Goal: Information Seeking & Learning: Understand process/instructions

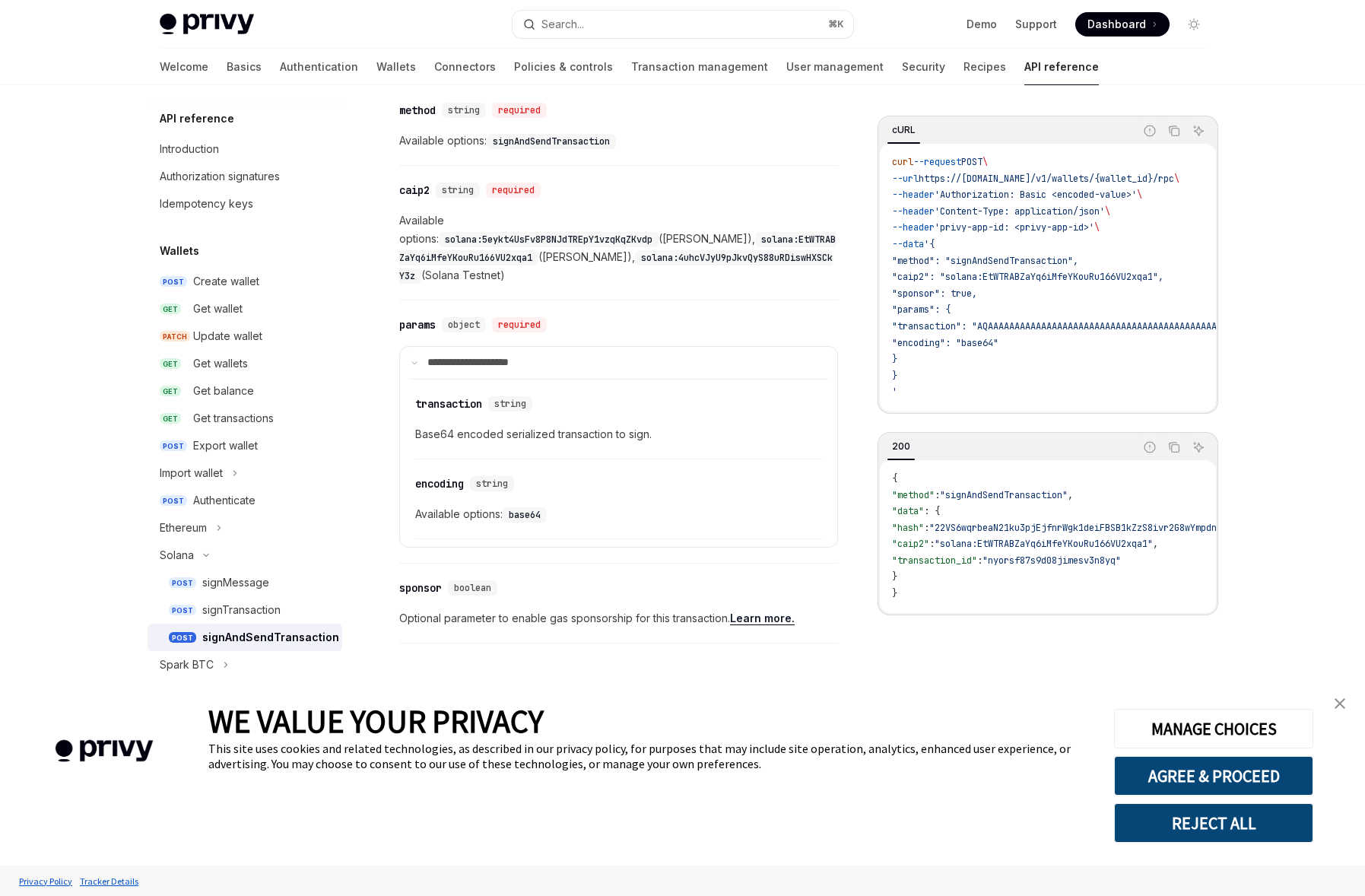
click at [1025, 262] on span ""method": "signAndSendTransaction"," at bounding box center [986, 260] width 187 height 12
click at [1026, 280] on span ""caip2": "solana:EtWTRABZaYq6iMfeYKouRu166VU2xqa1"," at bounding box center [1028, 277] width 271 height 12
click at [988, 345] on span ""encoding": "base64"" at bounding box center [946, 343] width 107 height 12
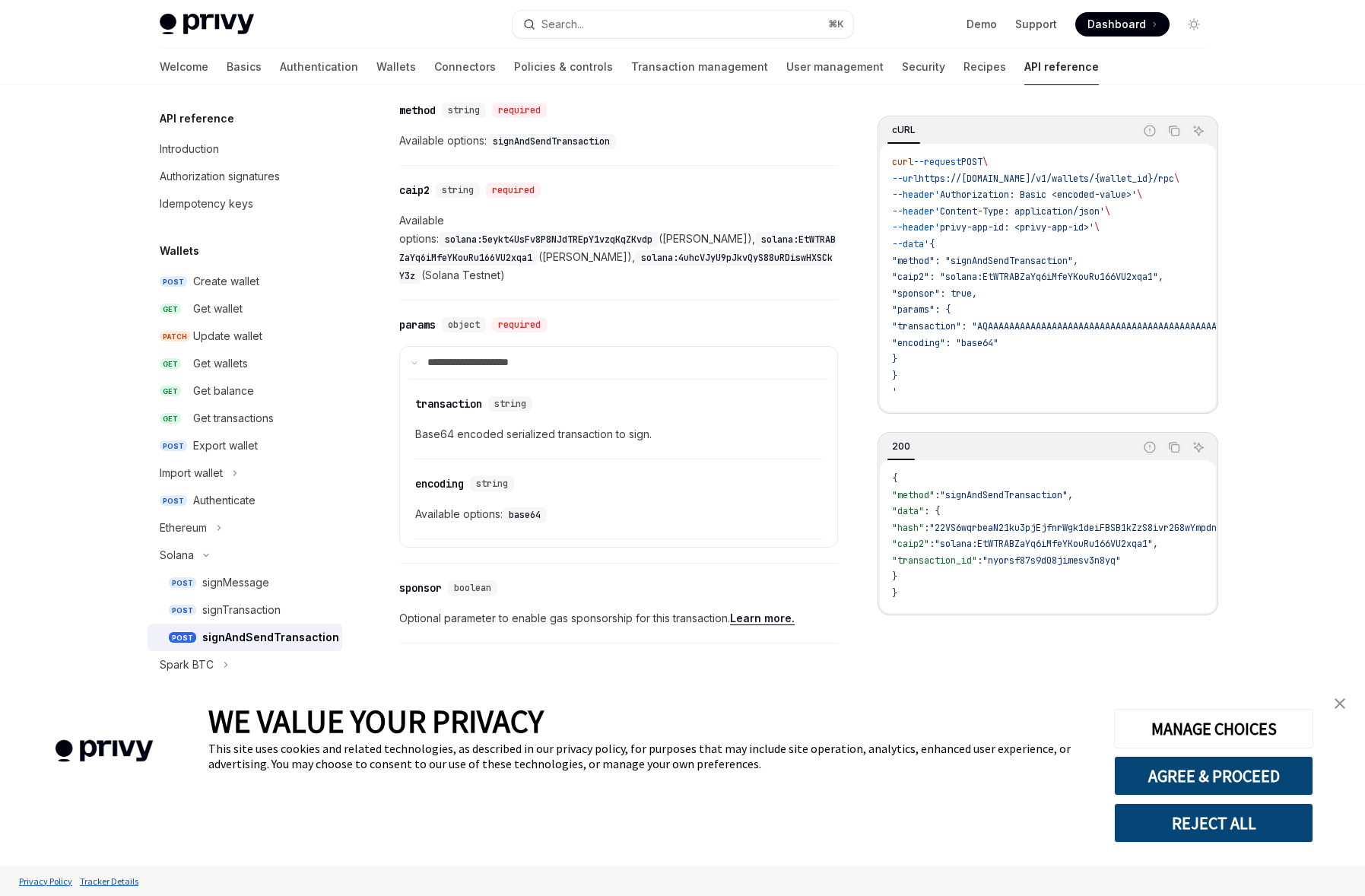
click at [988, 344] on span ""encoding": "base64"" at bounding box center [946, 343] width 107 height 12
drag, startPoint x: 621, startPoint y: 312, endPoint x: 989, endPoint y: 257, distance: 372.1
click at [622, 316] on div "​ params object required" at bounding box center [611, 325] width 423 height 19
click at [377, 65] on link "Wallets" at bounding box center [396, 66] width 40 height 36
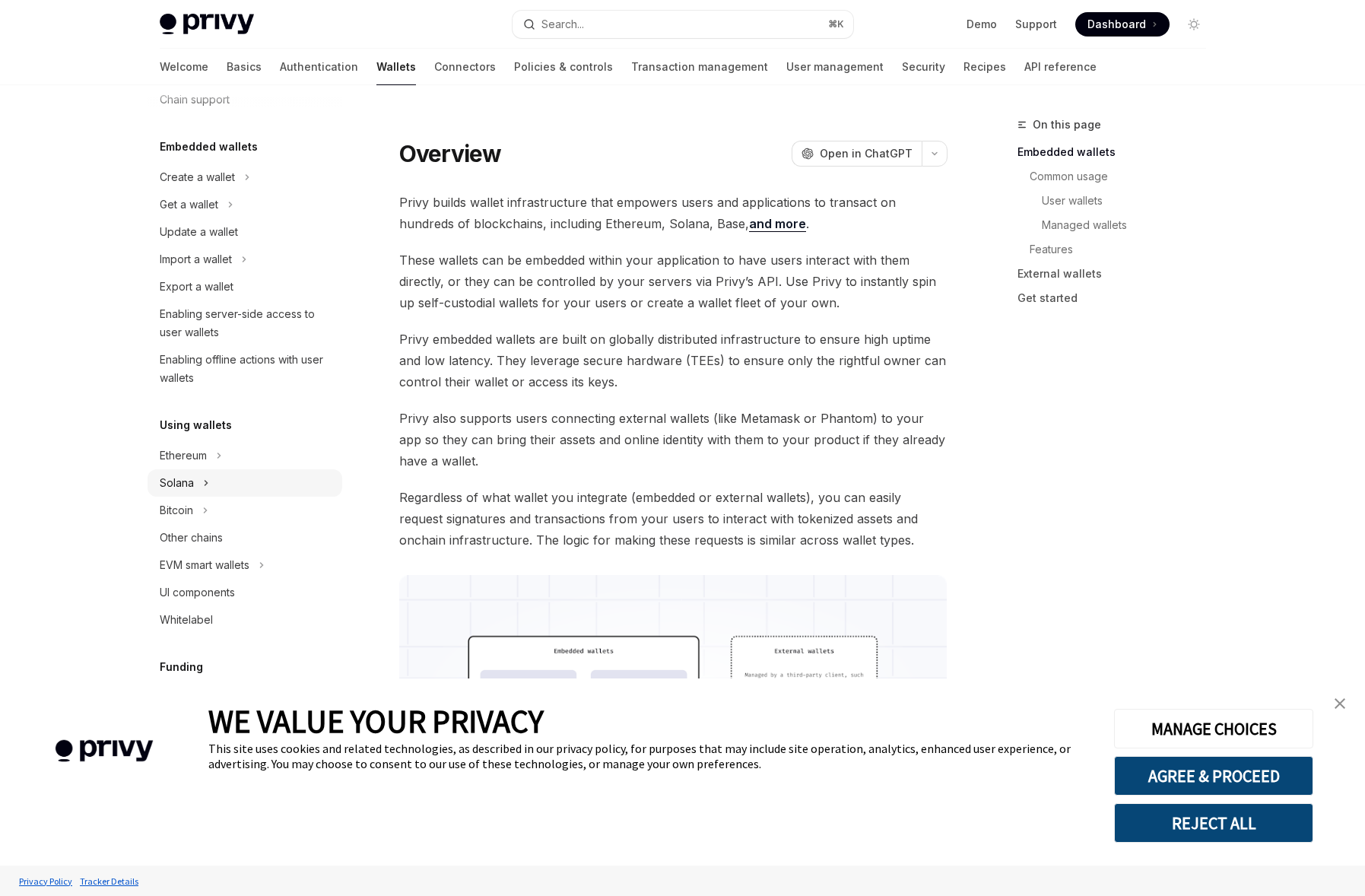
scroll to position [68, 0]
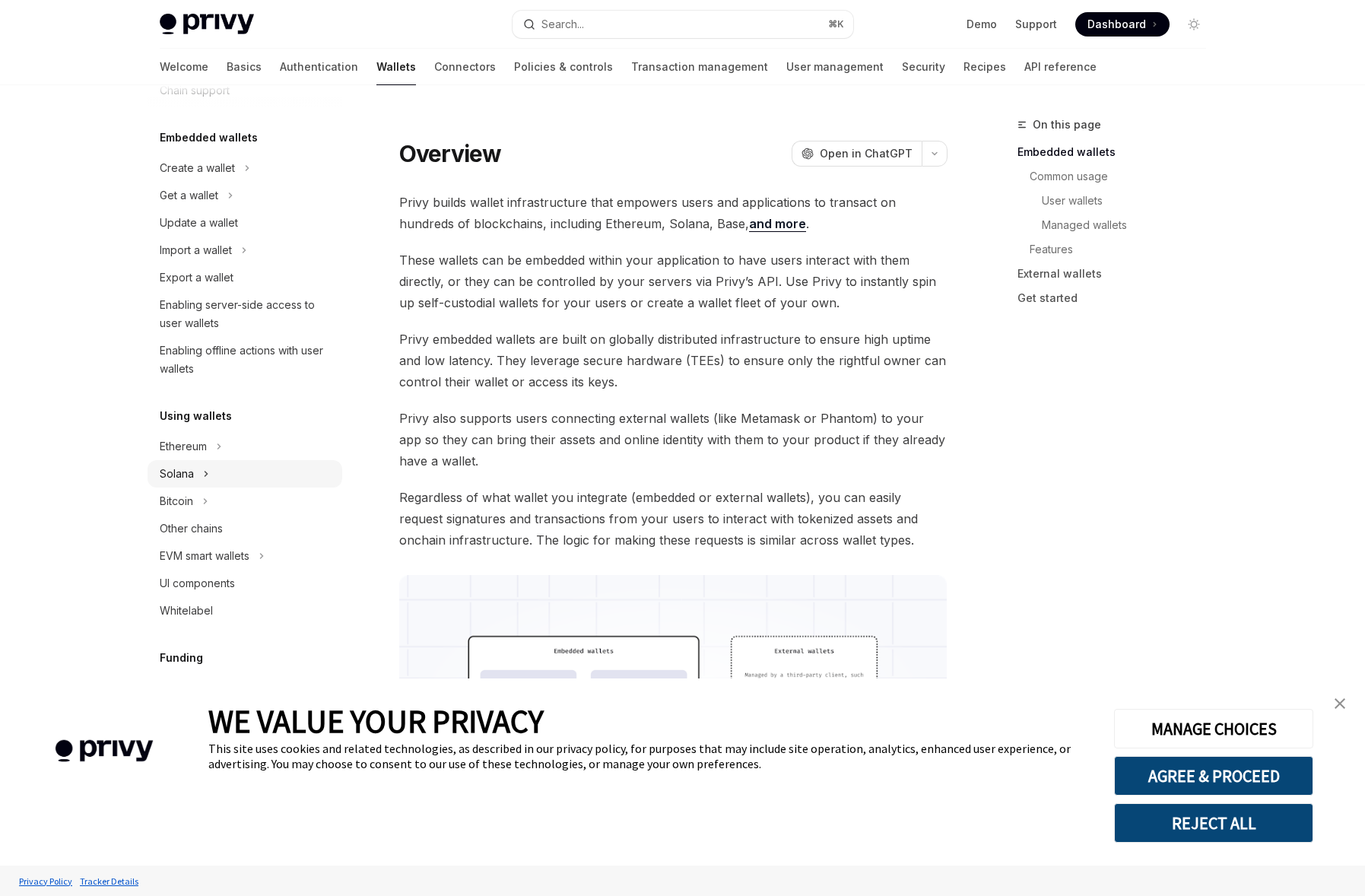
click at [235, 474] on button "Solana" at bounding box center [245, 473] width 195 height 27
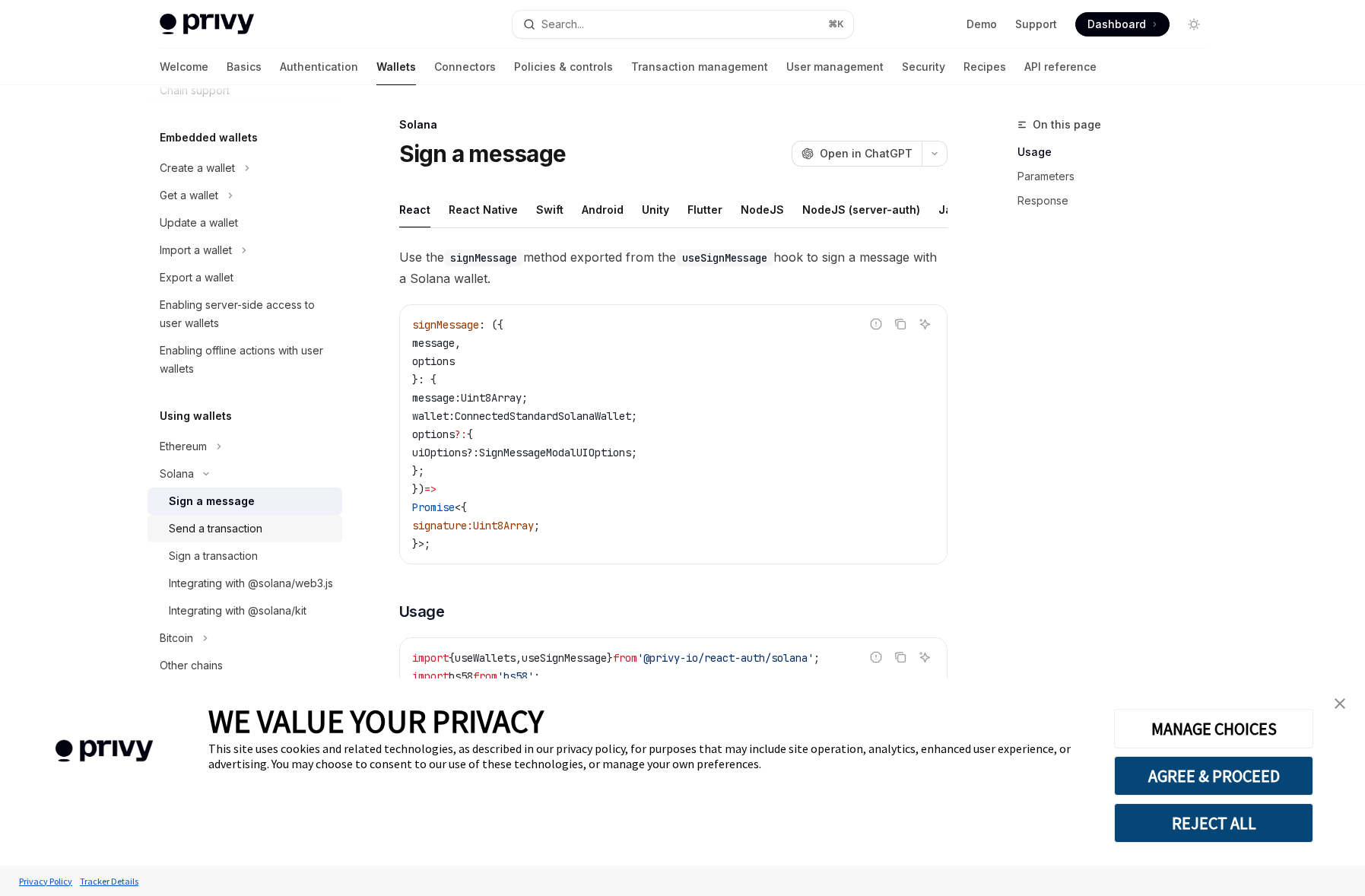
scroll to position [77, 0]
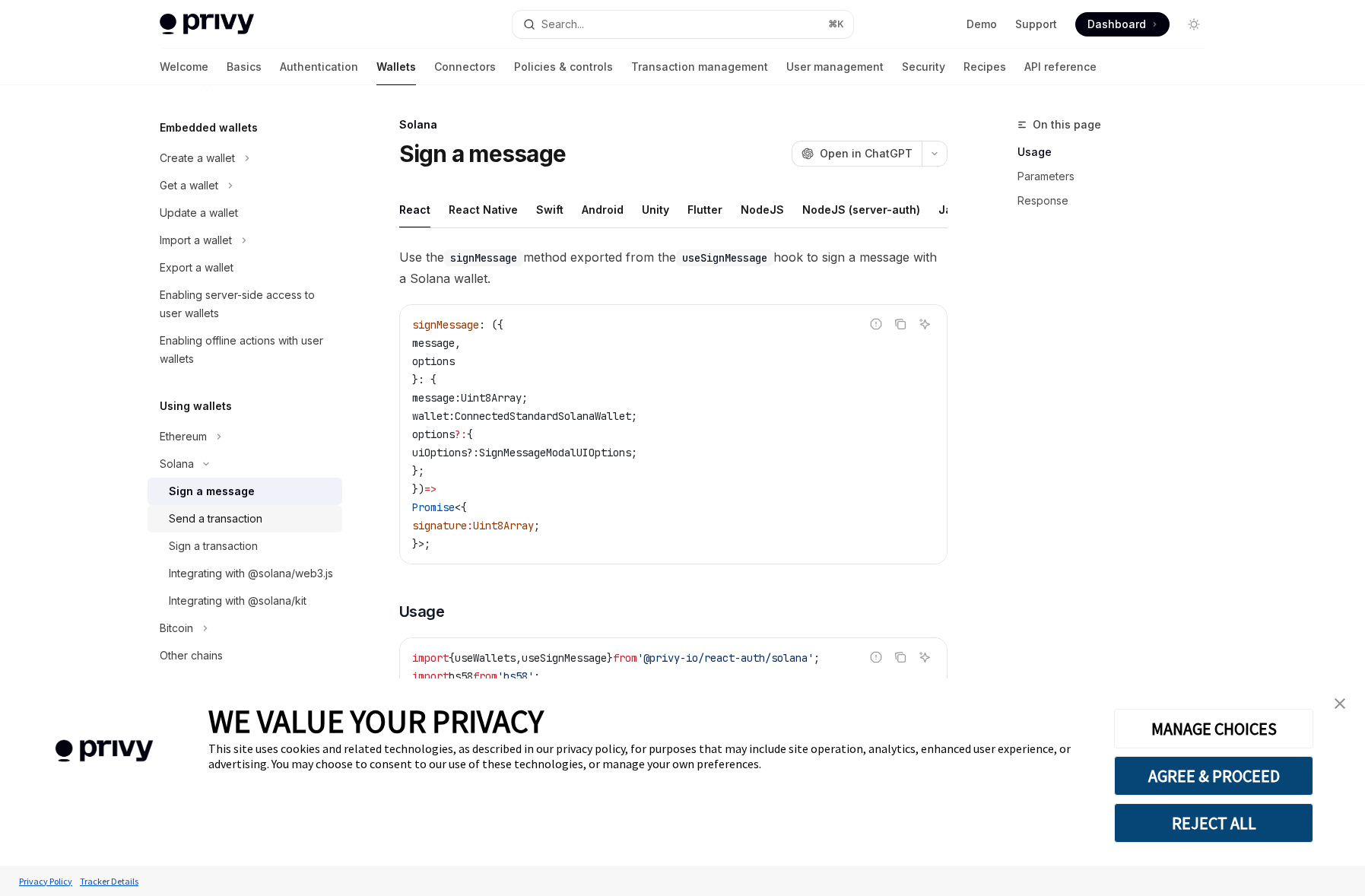
click at [274, 518] on div "Send a transaction" at bounding box center [251, 519] width 165 height 19
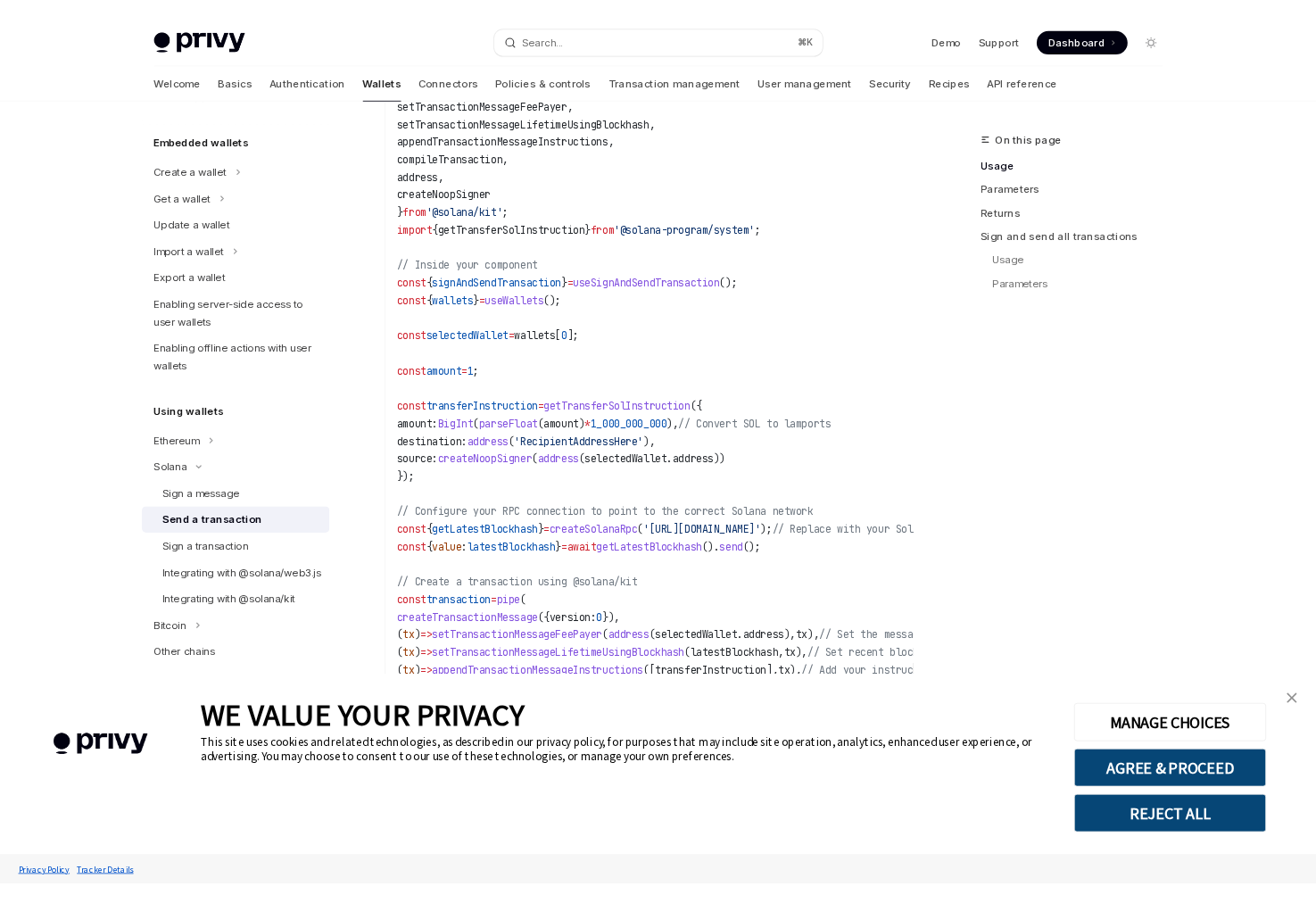
scroll to position [937, 0]
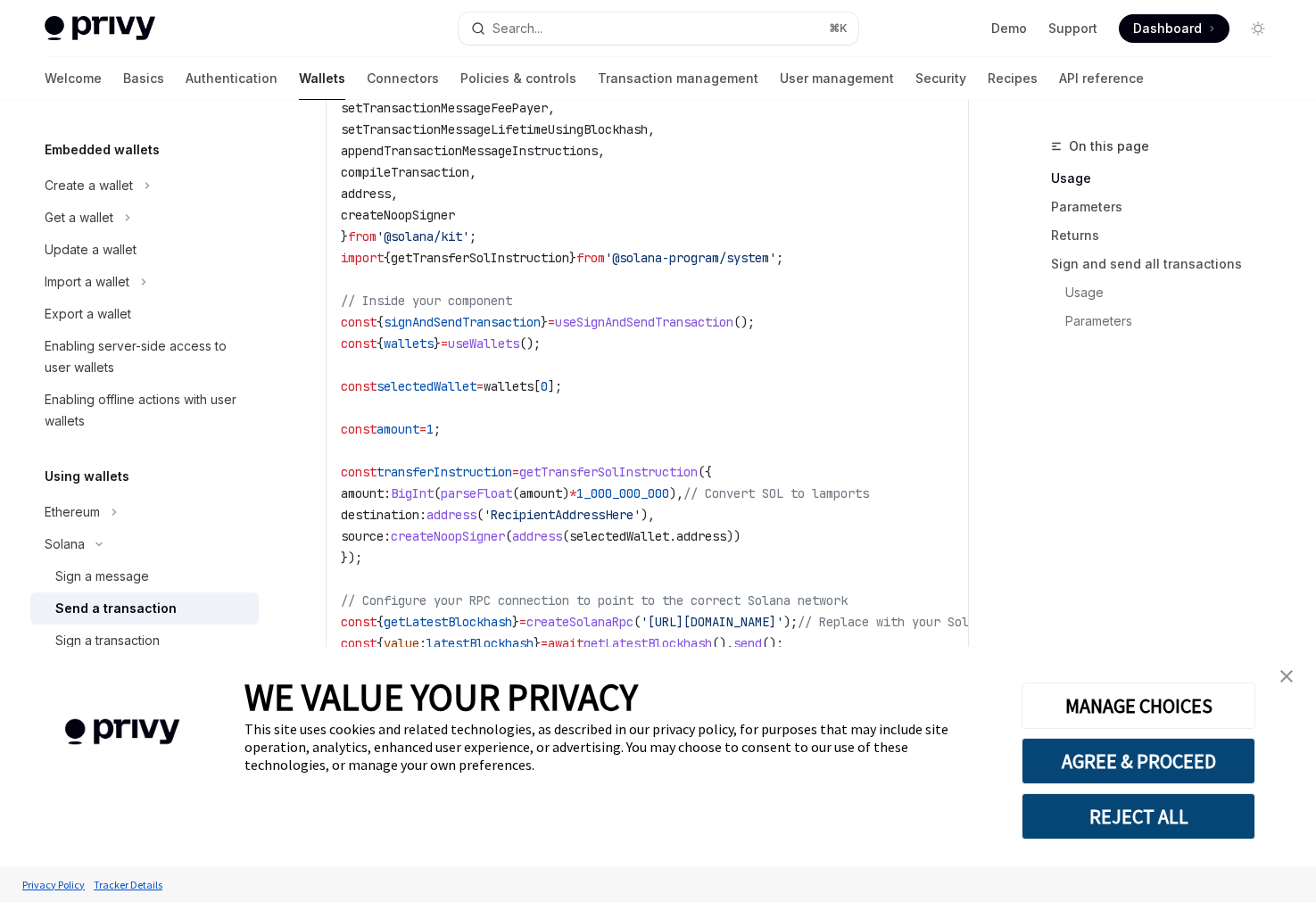
type textarea "*"
click at [1286, 685] on link "close banner" at bounding box center [1287, 678] width 36 height 36
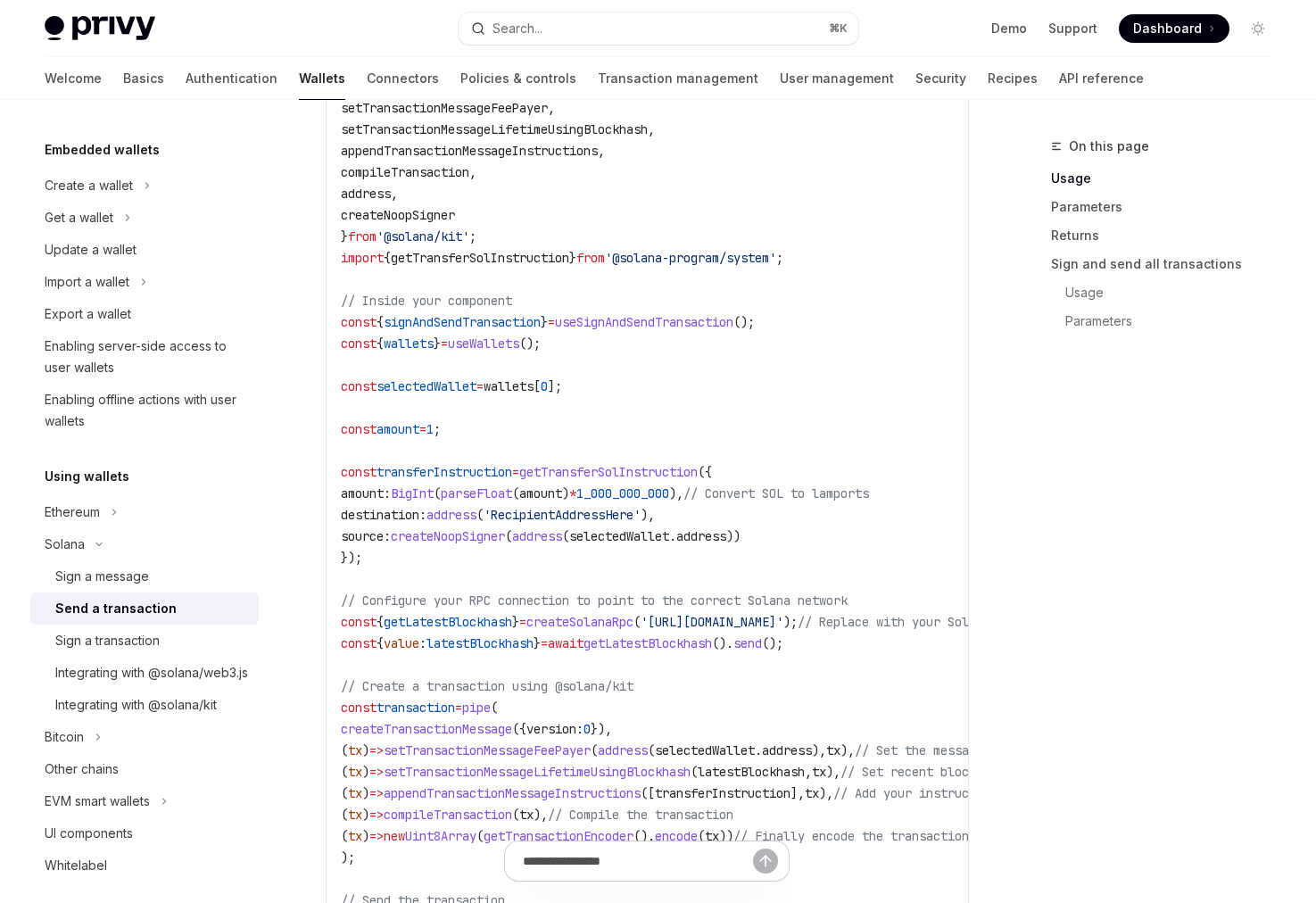
click at [436, 320] on span "signAndSendTransaction" at bounding box center [463, 323] width 157 height 16
click at [434, 347] on span "wallets" at bounding box center [409, 343] width 50 height 16
click at [509, 333] on code "import { useSignAndSendTransaction , useWallets } from '@privy-io/react-auth/so…" at bounding box center [762, 505] width 842 height 1071
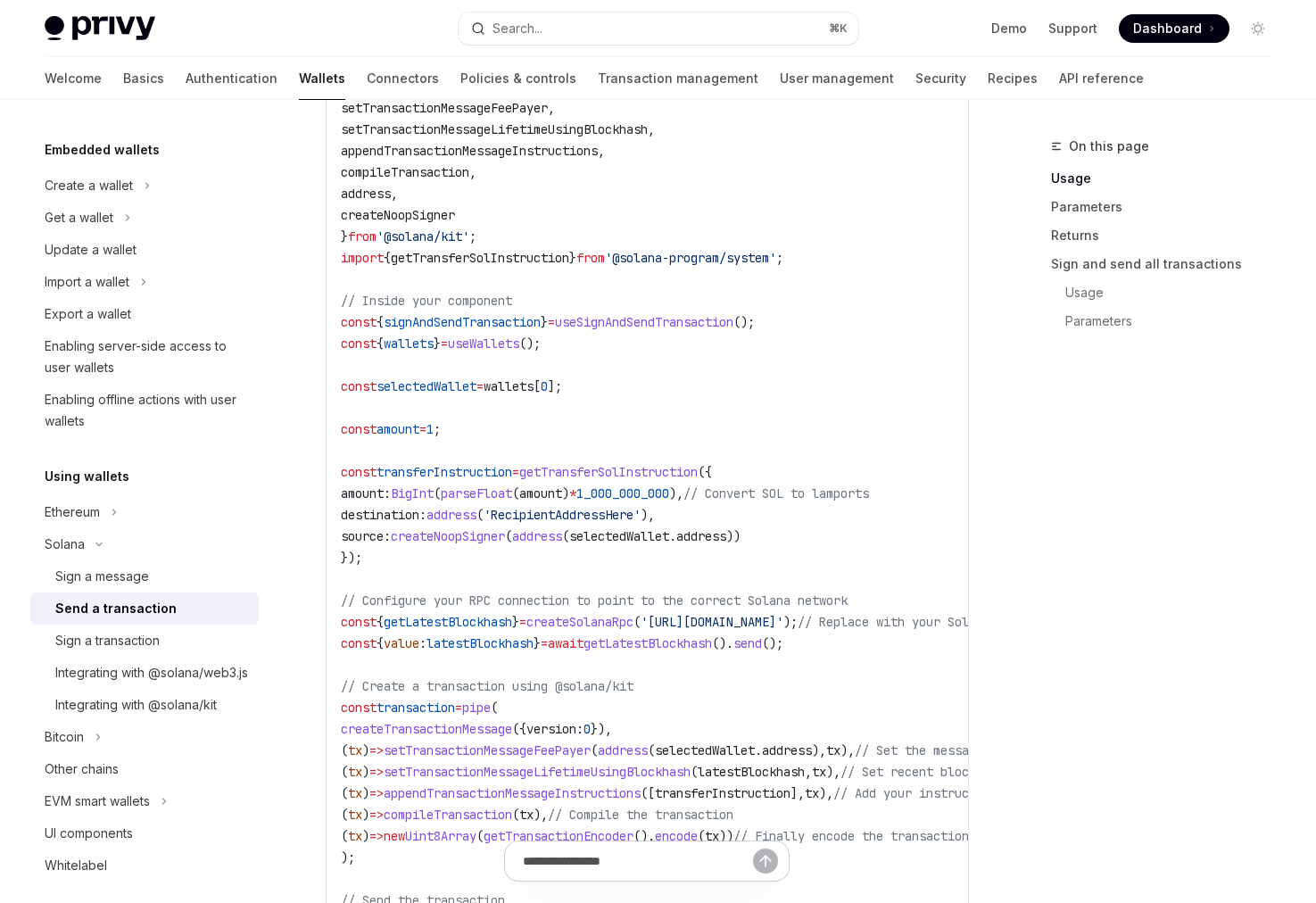
click at [509, 333] on code "import { useSignAndSendTransaction , useWallets } from '@privy-io/react-auth/so…" at bounding box center [762, 505] width 842 height 1071
click at [515, 321] on span "signAndSendTransaction" at bounding box center [463, 323] width 157 height 16
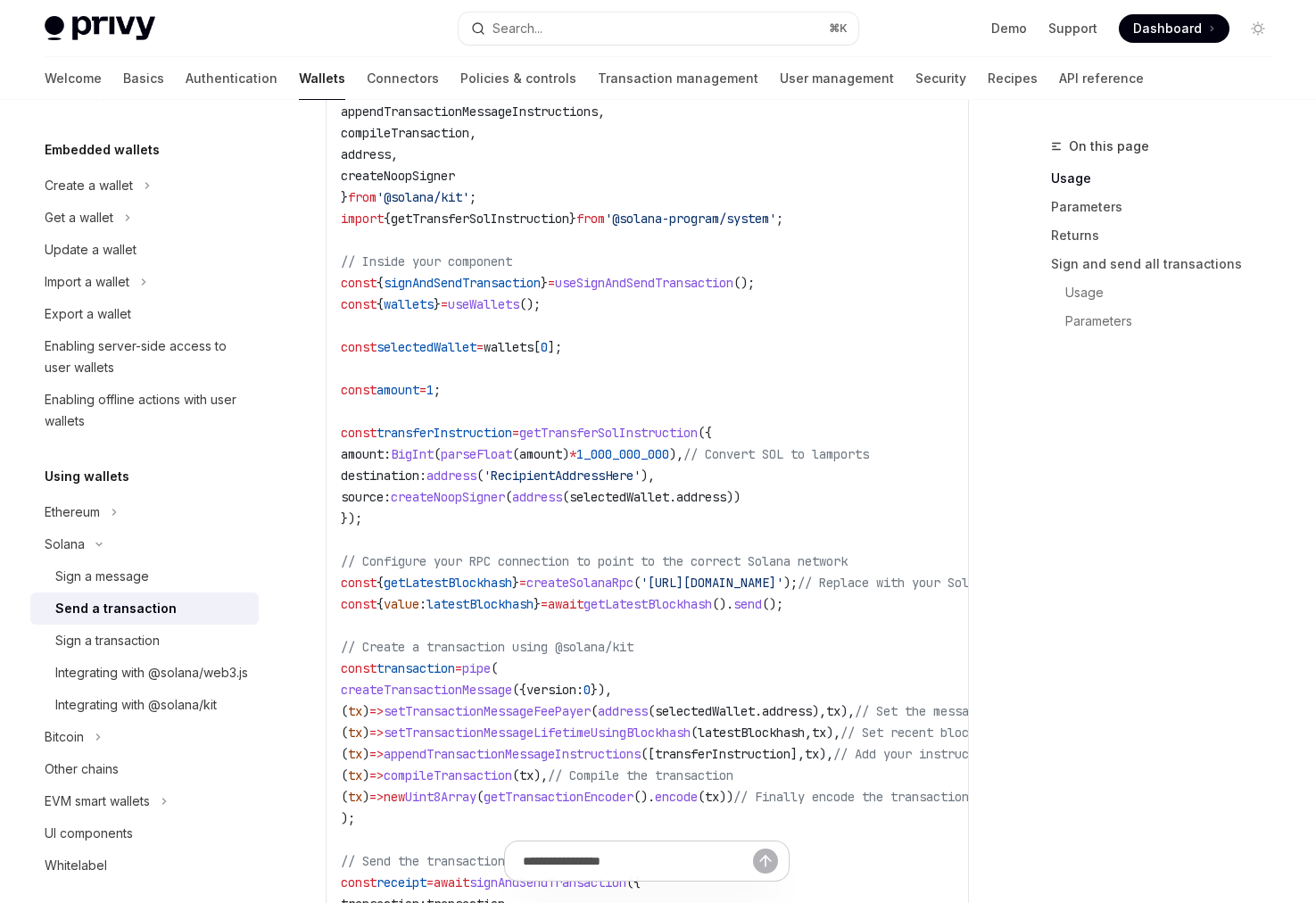
click at [807, 402] on code "import { useSignAndSendTransaction , useWallets } from '@privy-io/react-auth/so…" at bounding box center [762, 465] width 842 height 1071
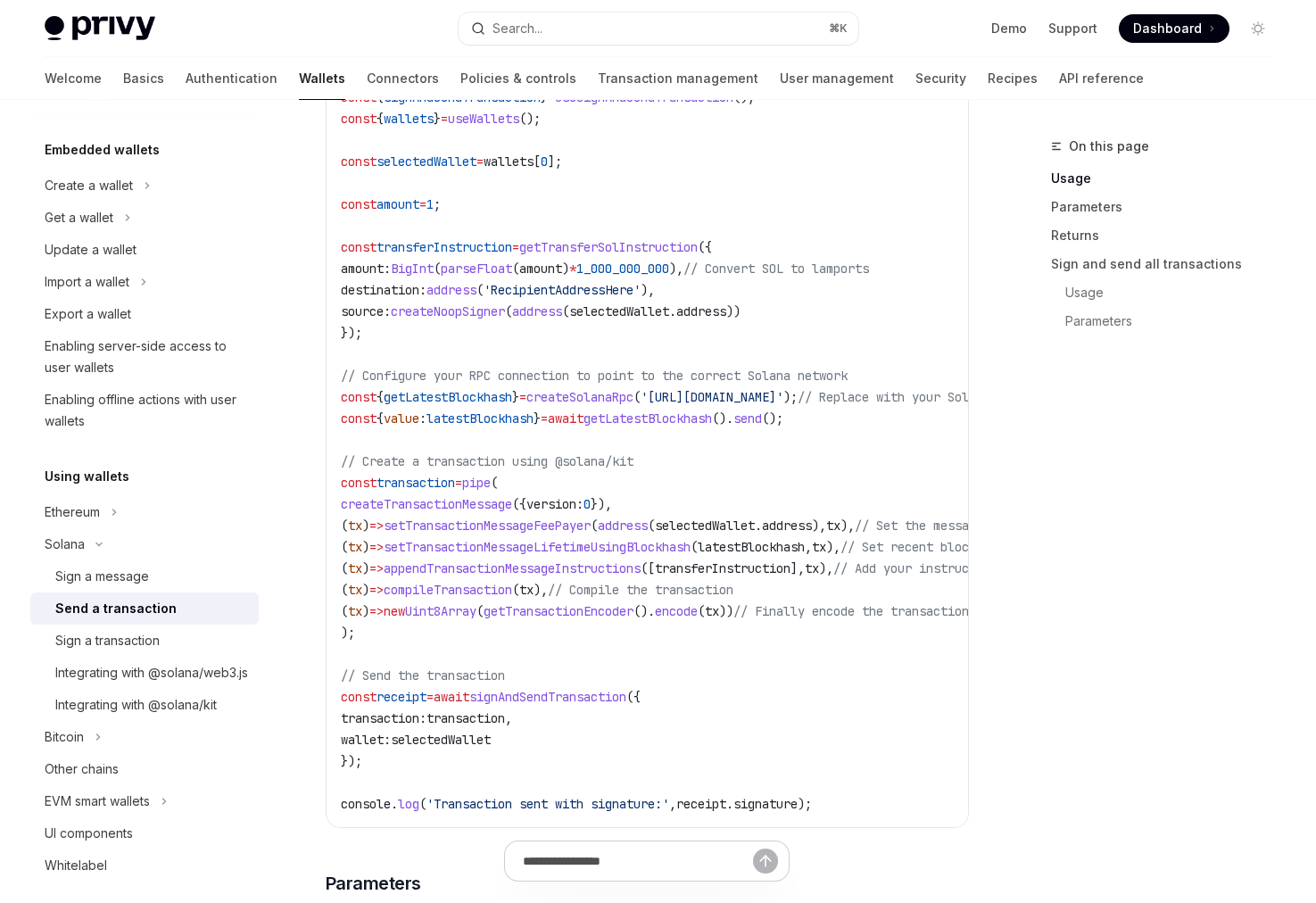
scroll to position [1170, 0]
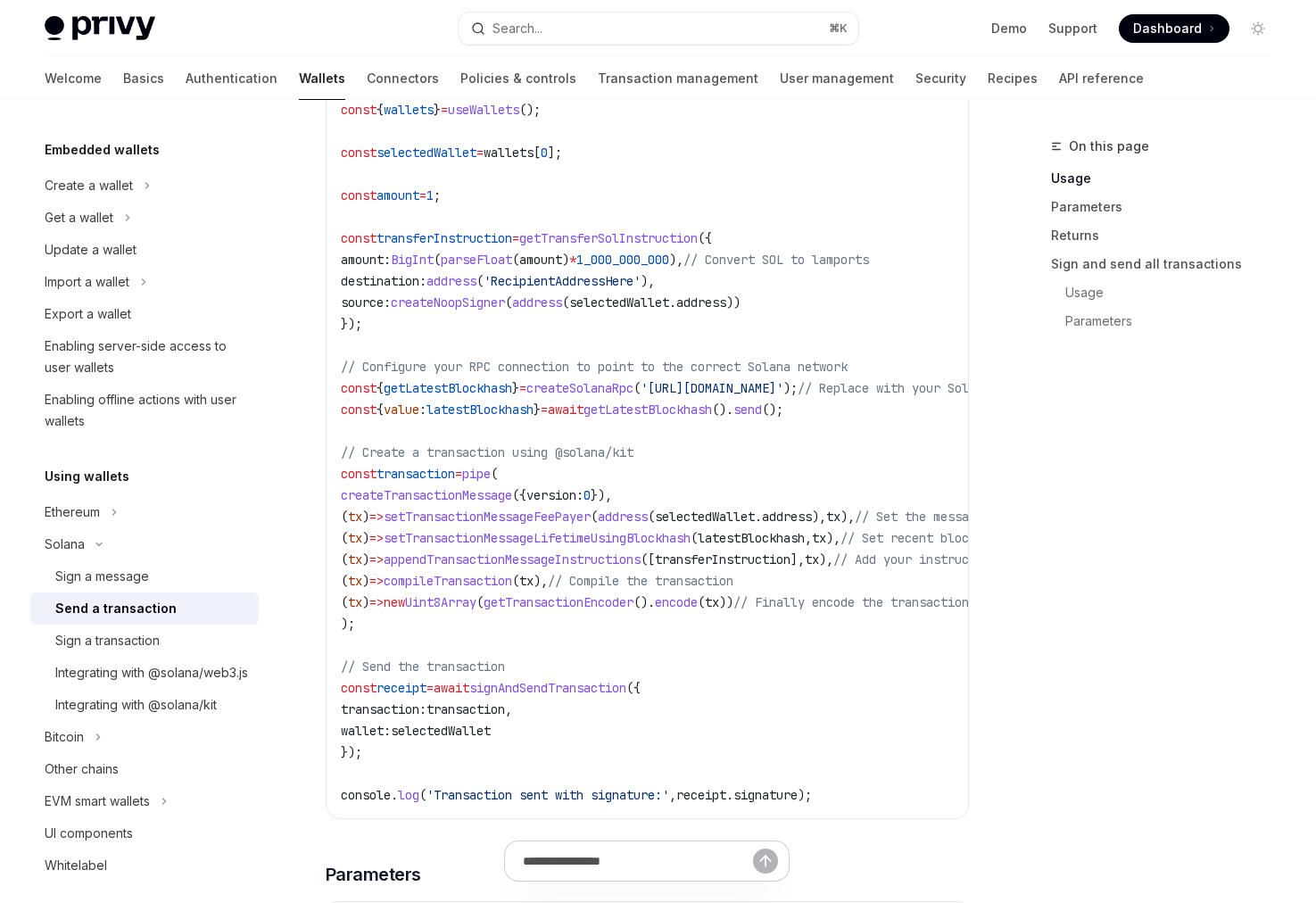
click at [712, 235] on span "({" at bounding box center [705, 238] width 14 height 16
click at [553, 214] on code "import { useSignAndSendTransaction , useWallets } from '@privy-io/react-auth/so…" at bounding box center [762, 271] width 842 height 1071
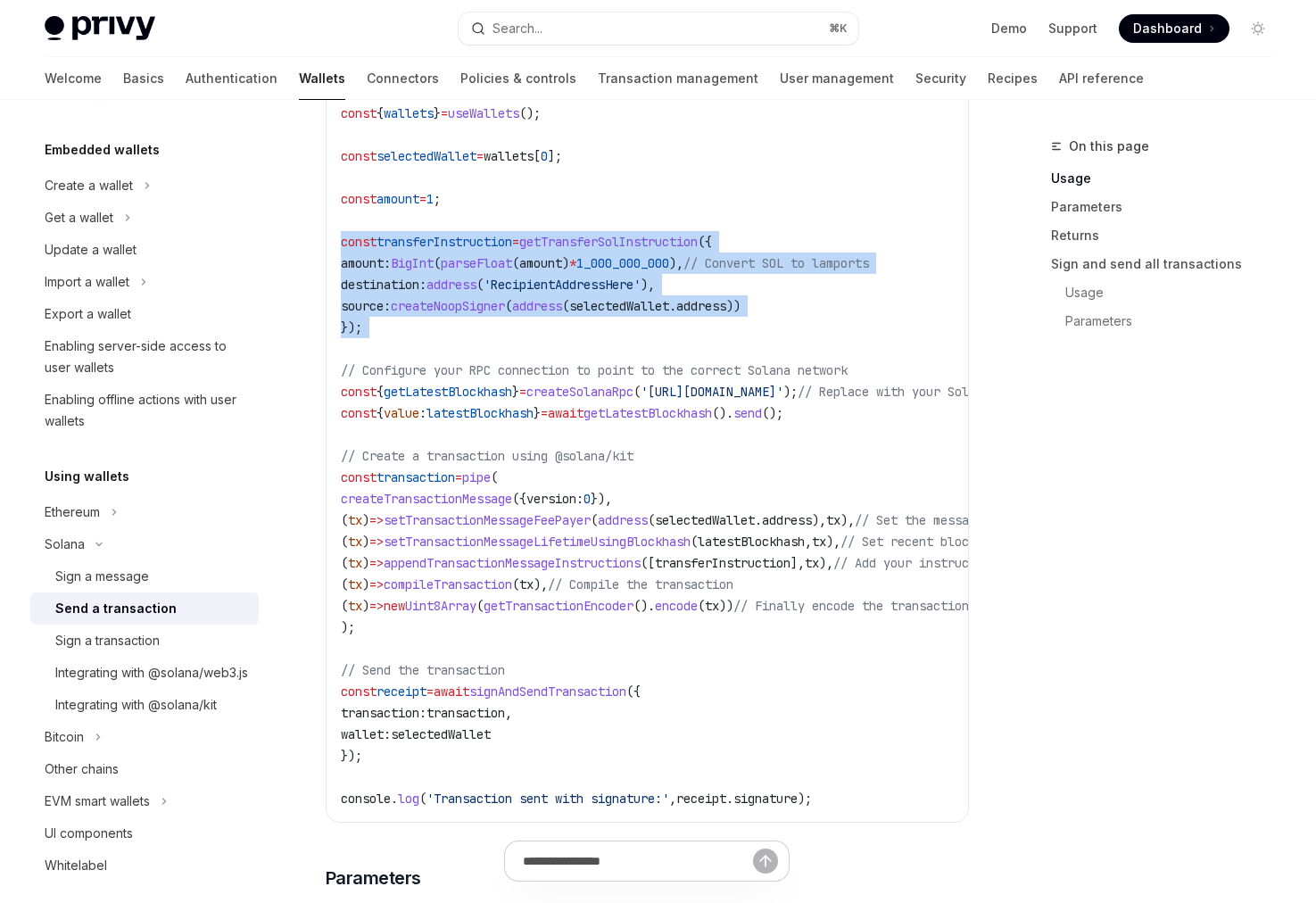
drag, startPoint x: 337, startPoint y: 238, endPoint x: 461, endPoint y: 351, distance: 167.8
click at [461, 351] on div "import { useSignAndSendTransaction , useWallets } from '@privy-io/react-auth/so…" at bounding box center [647, 274] width 642 height 1096
click at [461, 351] on code "import { useSignAndSendTransaction , useWallets } from '@privy-io/react-auth/so…" at bounding box center [762, 274] width 842 height 1071
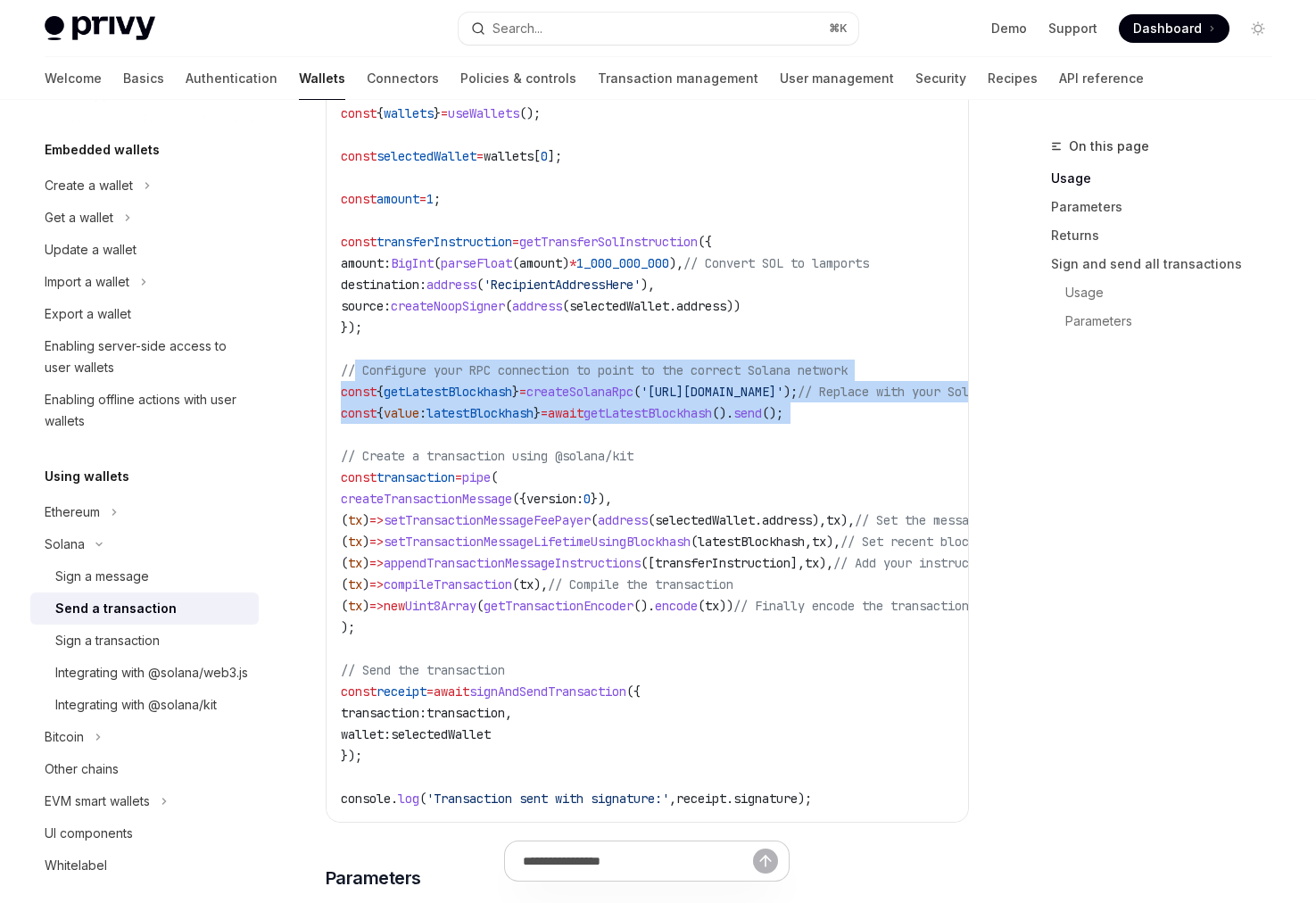
drag, startPoint x: 383, startPoint y: 436, endPoint x: 356, endPoint y: 364, distance: 76.9
click at [356, 364] on code "import { useSignAndSendTransaction , useWallets } from '@privy-io/react-auth/so…" at bounding box center [762, 274] width 842 height 1071
click at [356, 364] on span "// Configure your RPC connection to point to the correct Solana network" at bounding box center [593, 370] width 507 height 16
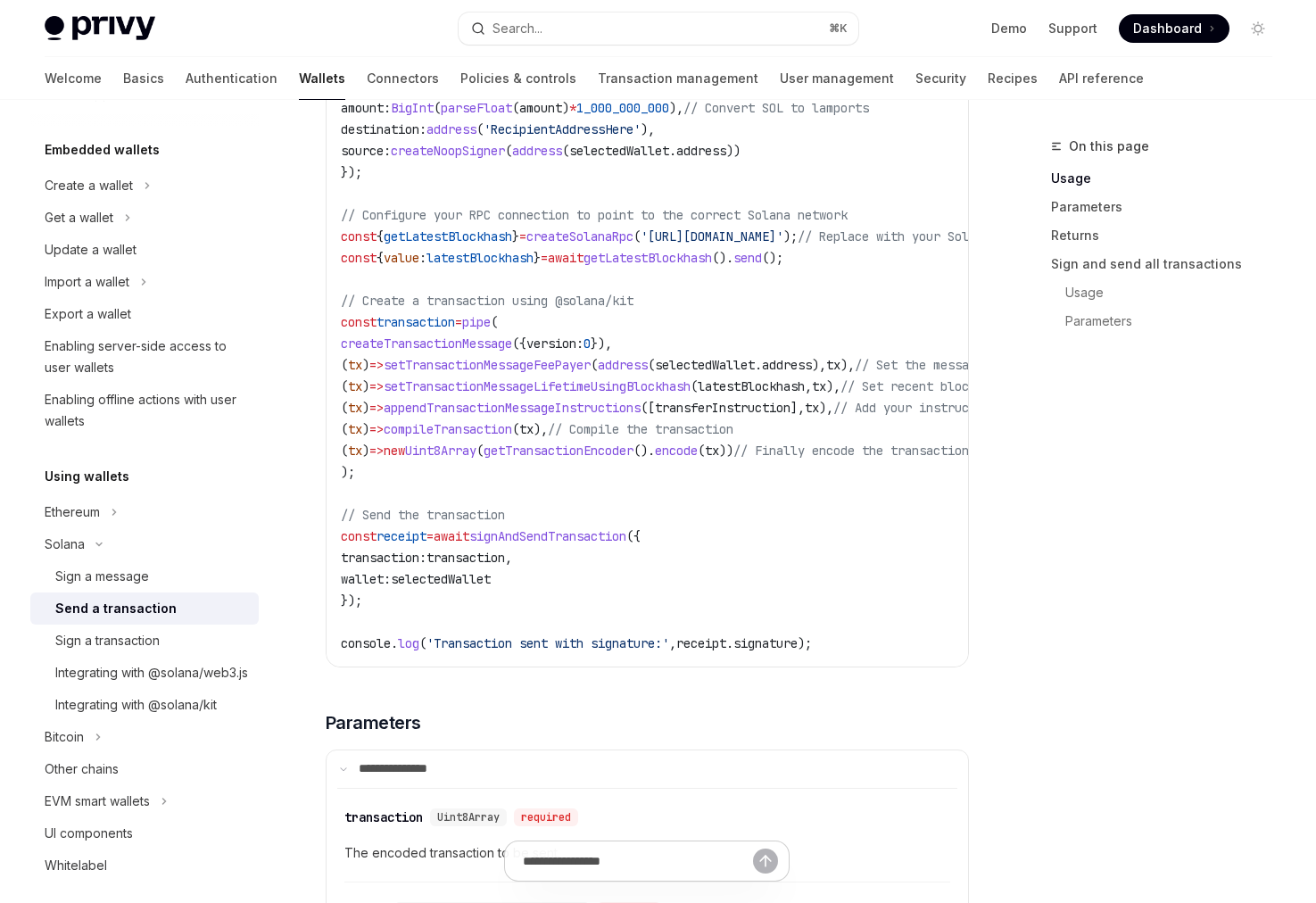
scroll to position [1344, 0]
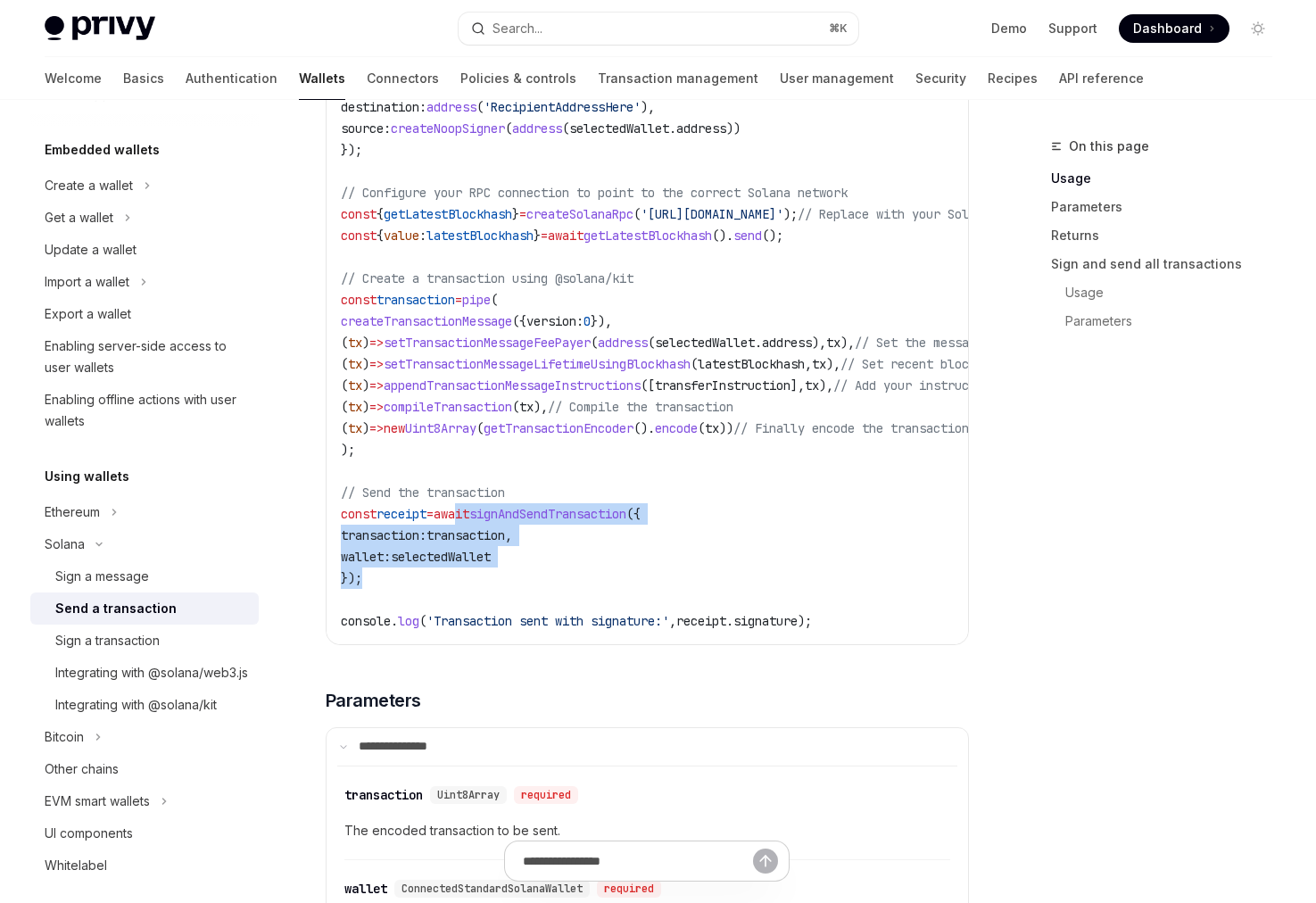
drag, startPoint x: 479, startPoint y: 576, endPoint x: 474, endPoint y: 512, distance: 64.2
click at [474, 512] on code "import { useSignAndSendTransaction , useWallets } from '@privy-io/react-auth/so…" at bounding box center [762, 97] width 842 height 1071
click at [470, 512] on span "await" at bounding box center [452, 514] width 36 height 16
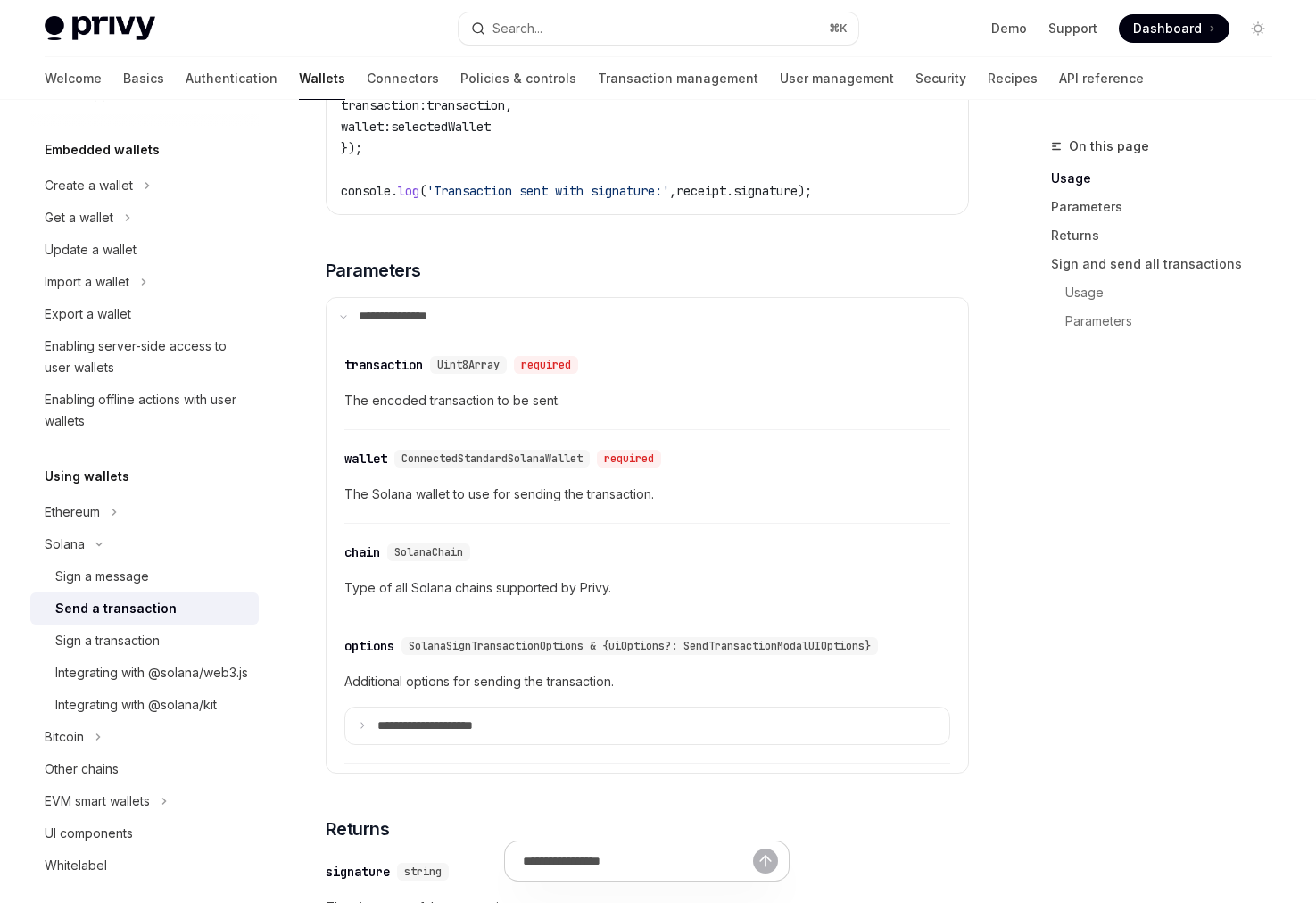
click at [481, 592] on span "Type of all Solana chains supported by Privy." at bounding box center [647, 588] width 606 height 22
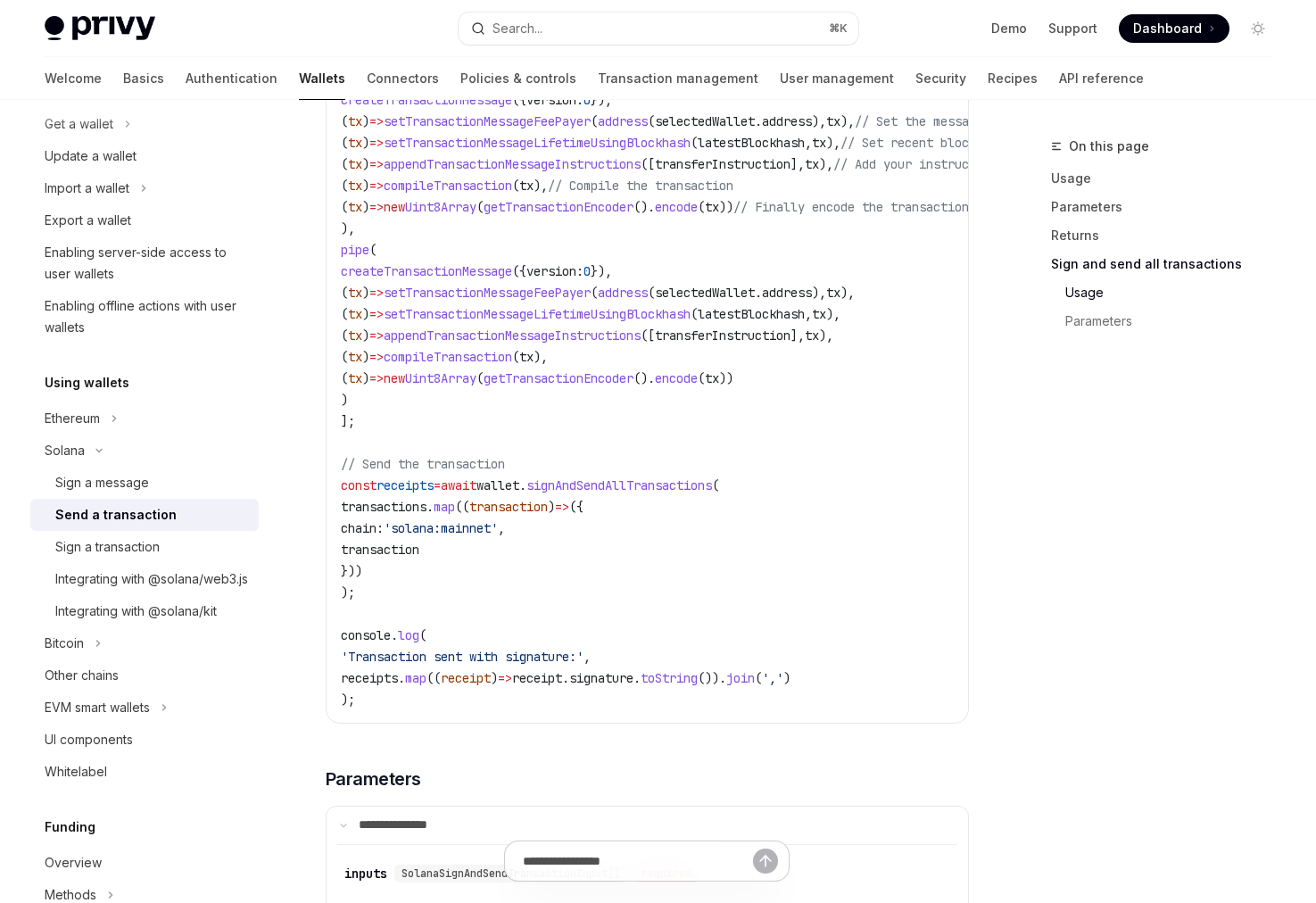
scroll to position [3744, 0]
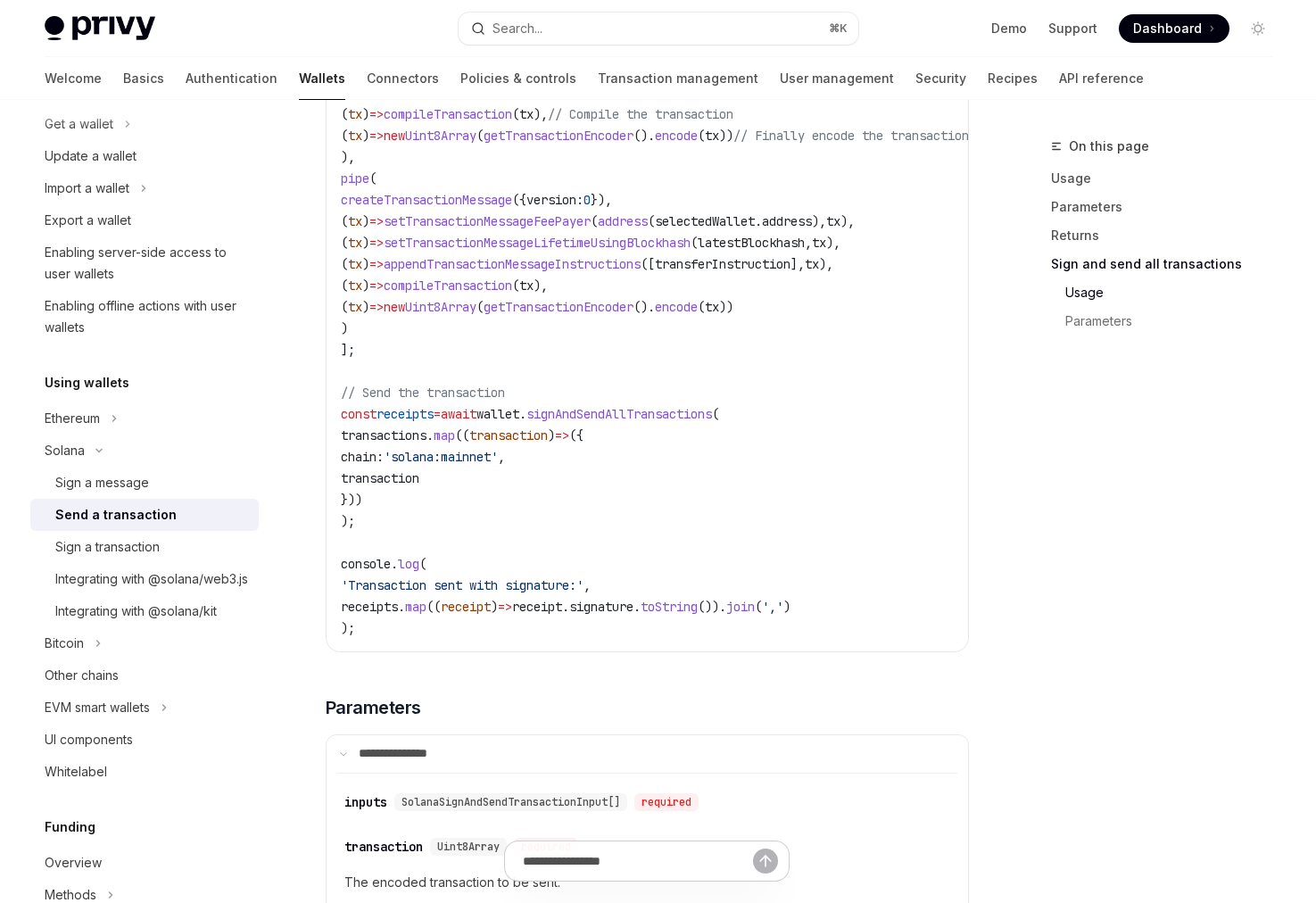
drag, startPoint x: 567, startPoint y: 466, endPoint x: 374, endPoint y: 477, distance: 193.3
click at [419, 487] on span "transaction" at bounding box center [379, 478] width 79 height 16
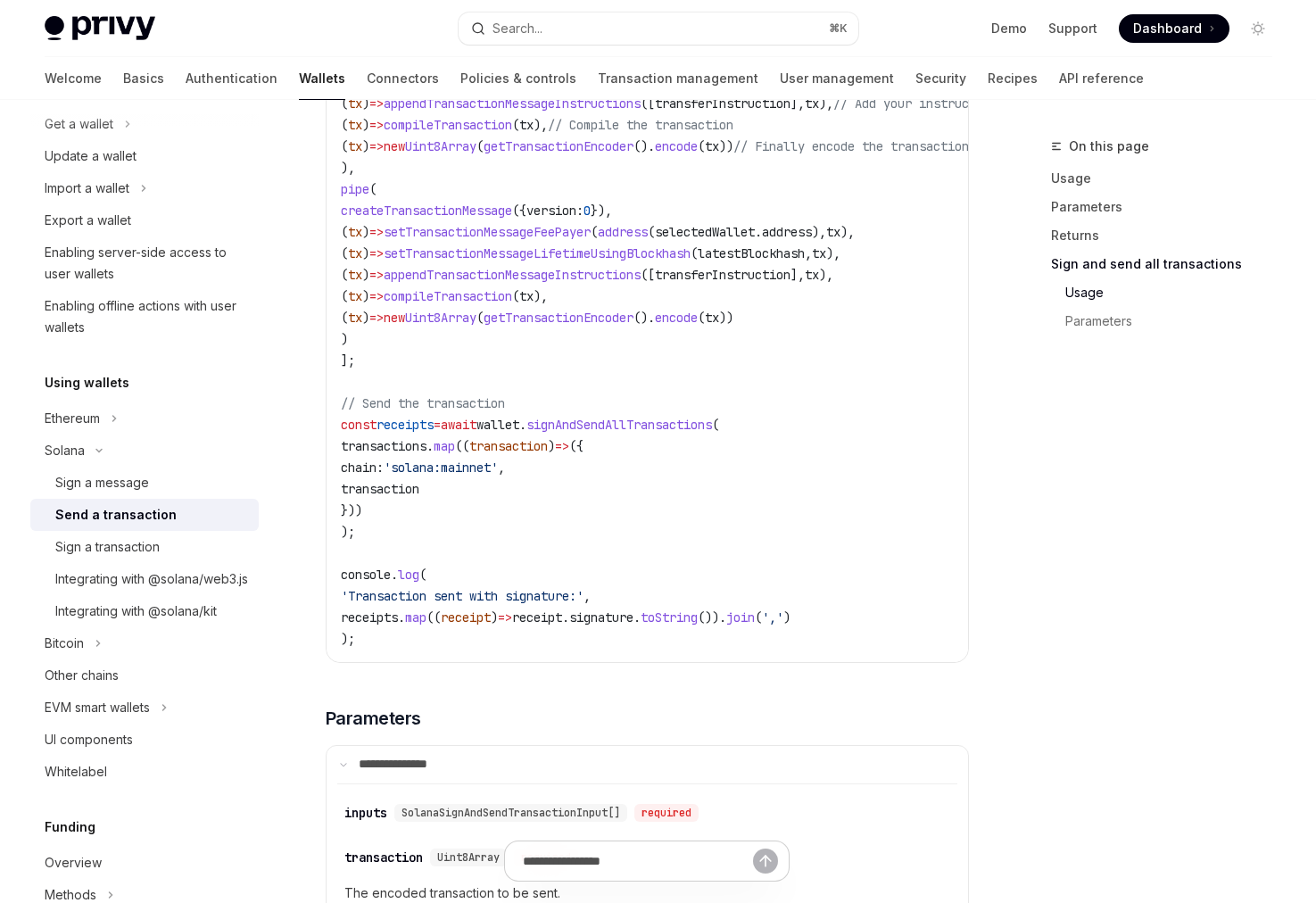
scroll to position [3934, 0]
